Goal: Information Seeking & Learning: Learn about a topic

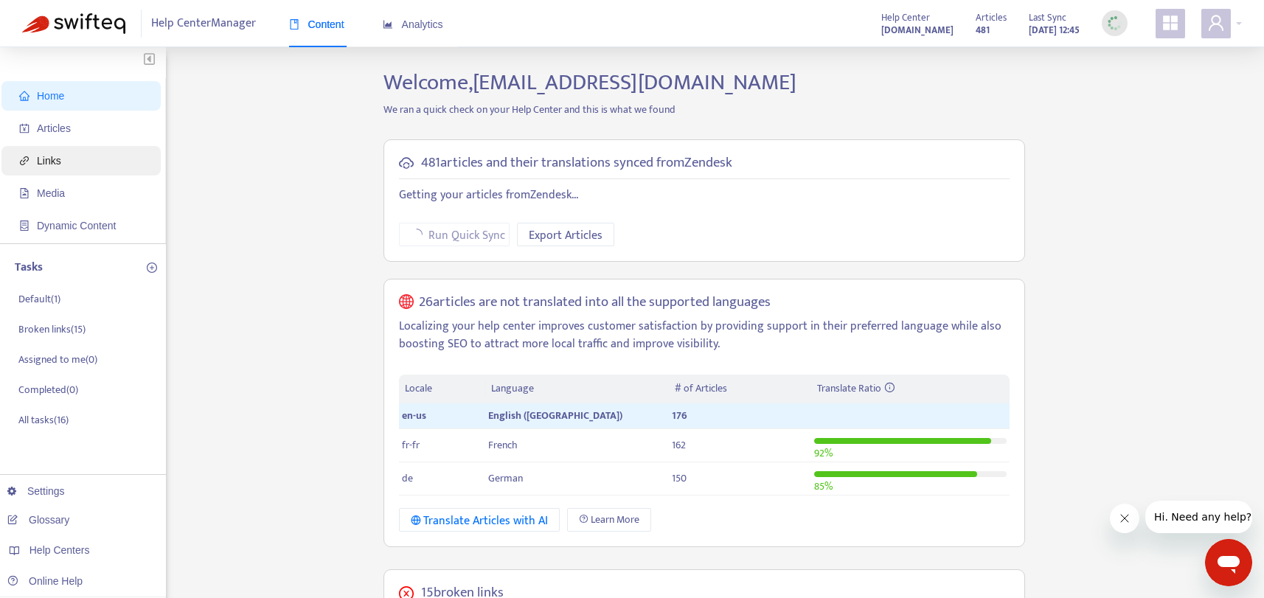
click at [84, 154] on span "Links" at bounding box center [84, 160] width 130 height 29
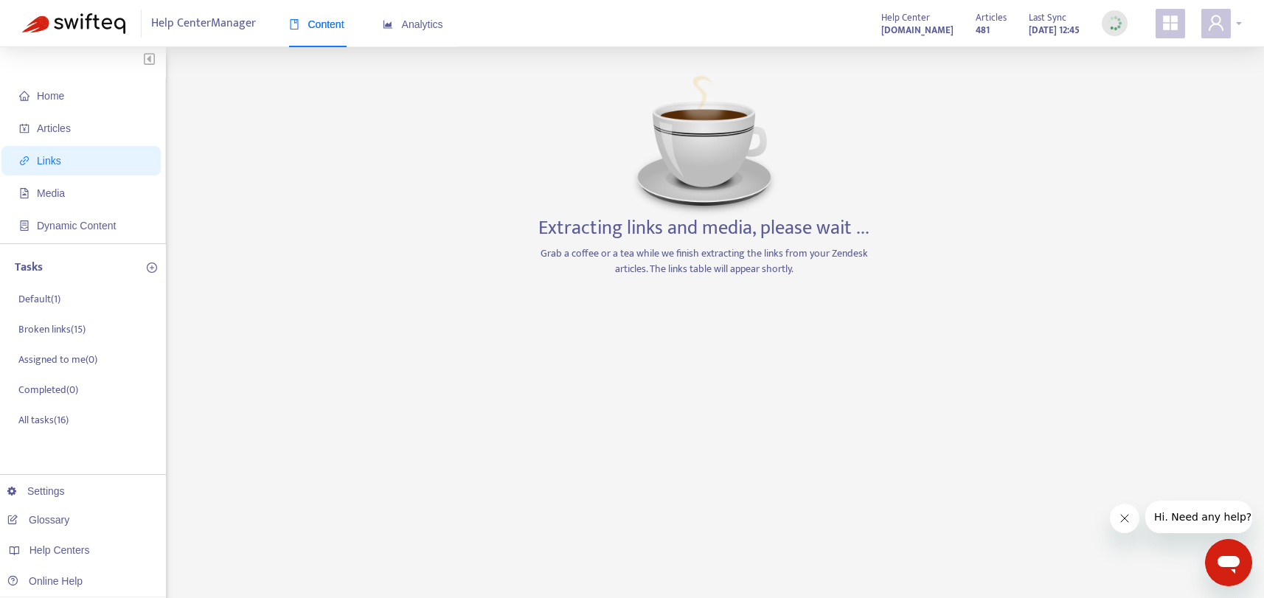
click at [1237, 22] on div at bounding box center [1221, 23] width 41 height 29
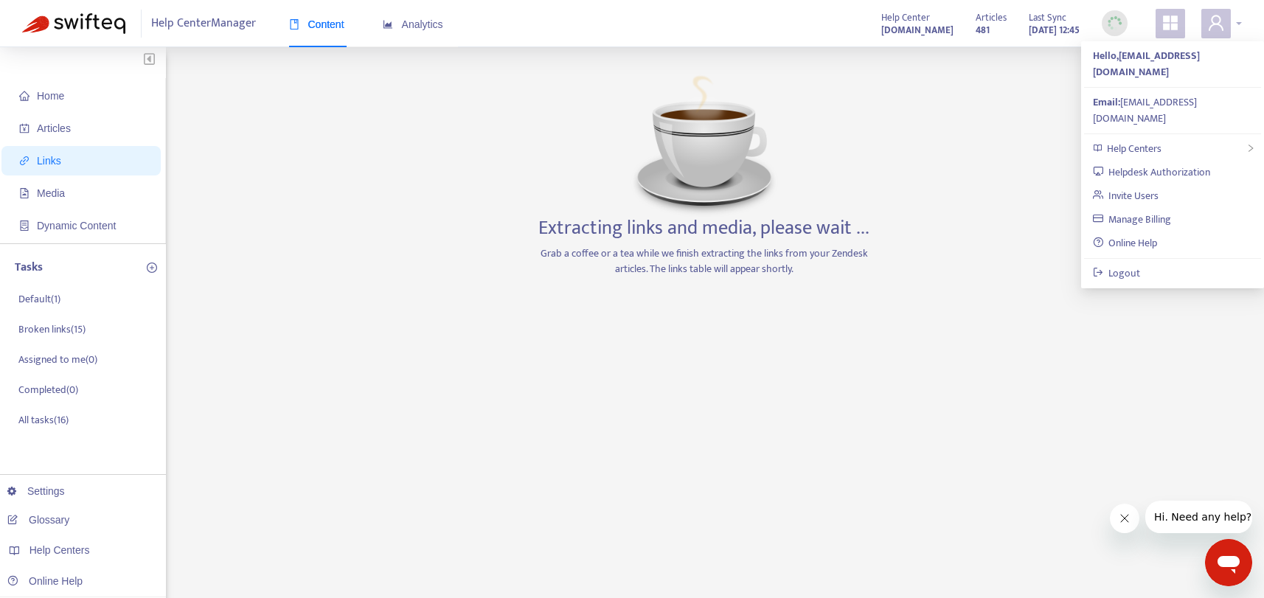
click at [1237, 22] on div at bounding box center [1221, 23] width 41 height 29
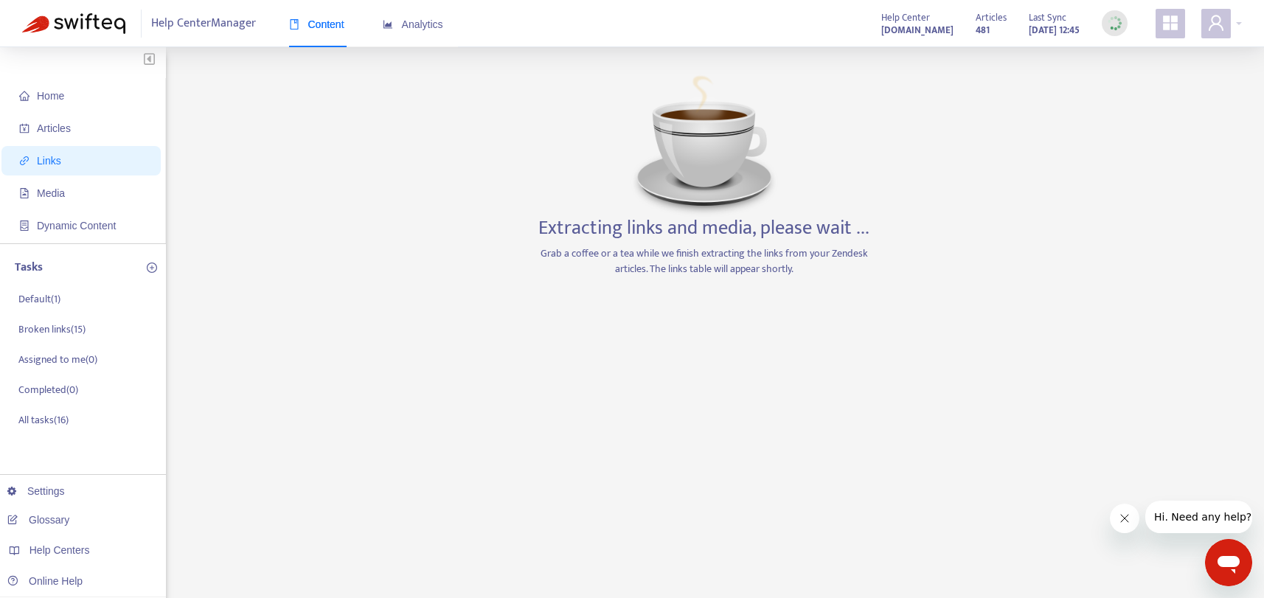
click at [46, 157] on span "Links" at bounding box center [49, 161] width 24 height 12
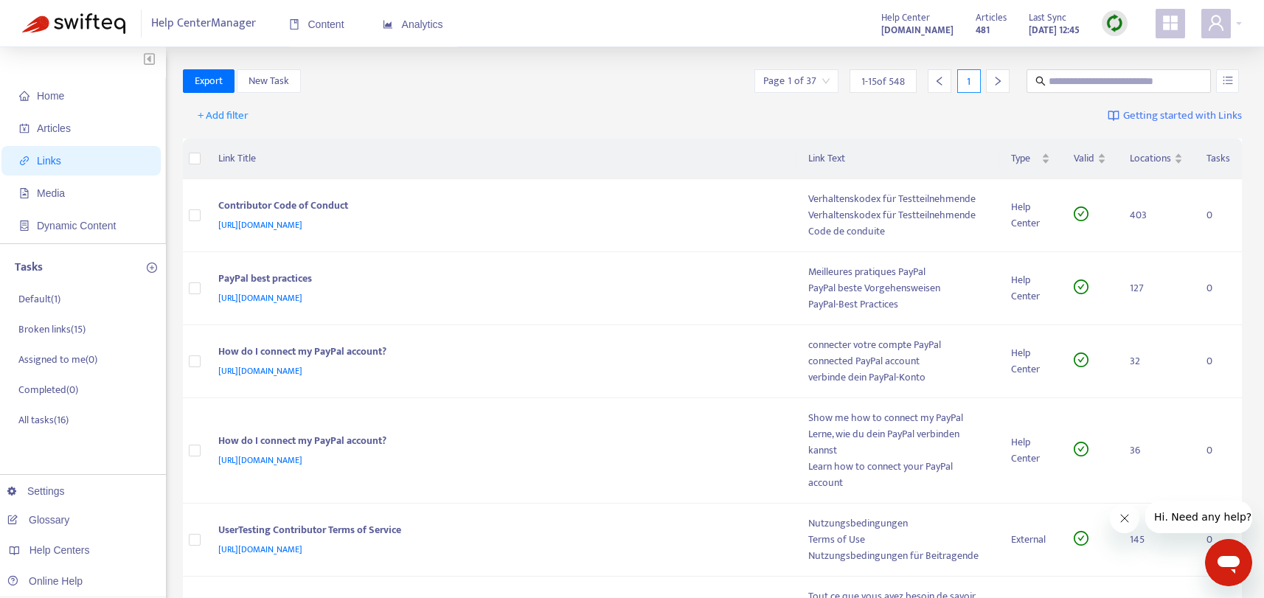
click at [1194, 116] on span "Getting started with Links" at bounding box center [1182, 116] width 119 height 17
